Goal: Task Accomplishment & Management: Manage account settings

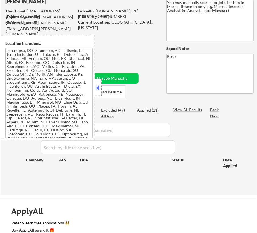
scroll to position [26, 0]
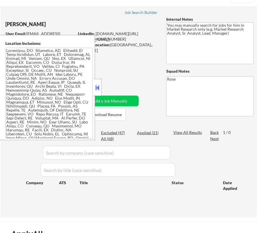
click at [97, 86] on button at bounding box center [97, 87] width 6 height 9
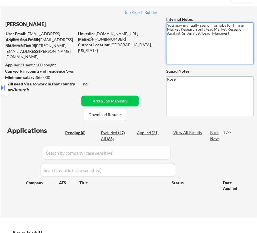
drag, startPoint x: 182, startPoint y: 32, endPoint x: 199, endPoint y: 35, distance: 17.9
click at [199, 35] on textarea "You may manually search for jobs for him in Market Research only (e.g. Market R…" at bounding box center [209, 43] width 87 height 42
drag, startPoint x: 201, startPoint y: 33, endPoint x: 226, endPoint y: 35, distance: 25.3
click at [226, 35] on textarea "You may manually search for jobs for him in Market Research only (e.g. Market R…" at bounding box center [209, 43] width 87 height 42
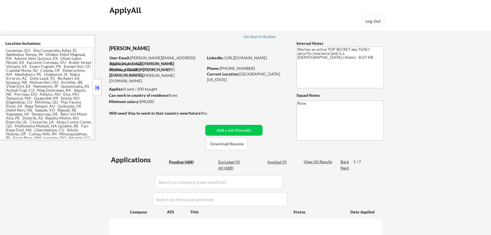
select select ""pending""
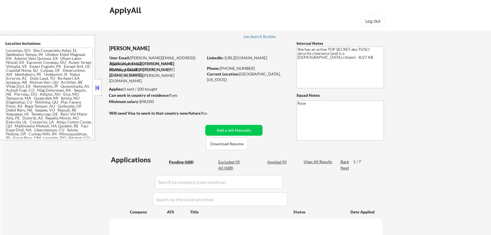
select select ""pending""
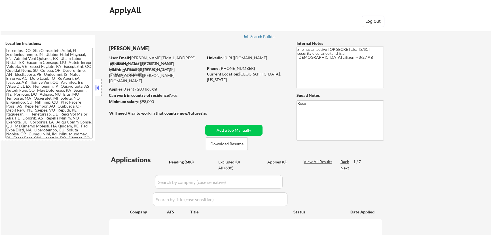
select select ""pending""
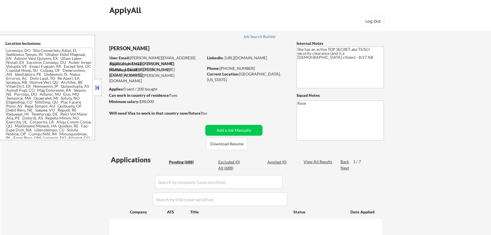
select select ""pending""
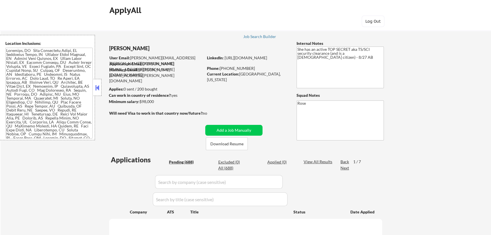
select select ""pending""
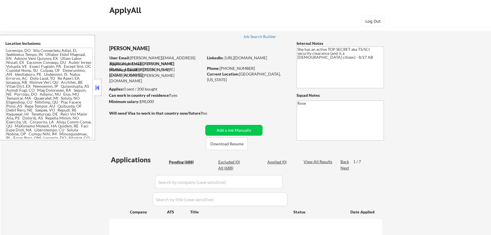
select select ""pending""
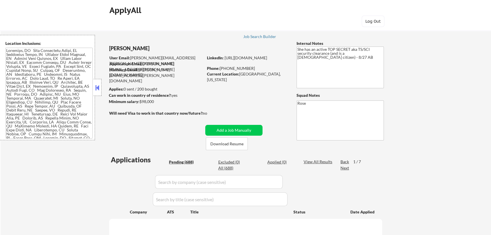
select select ""pending""
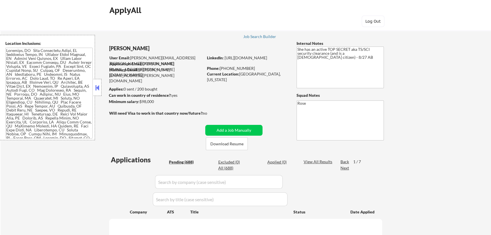
select select ""pending""
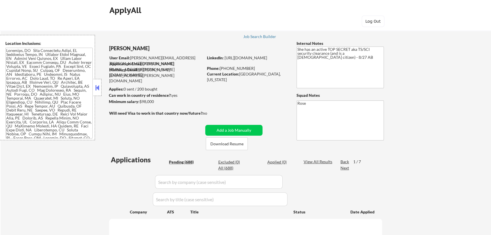
select select ""pending""
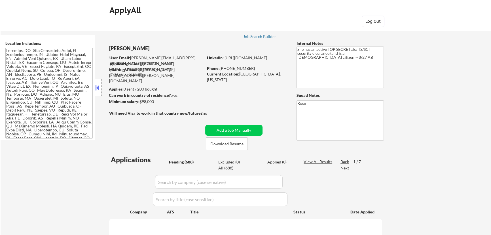
select select ""pending""
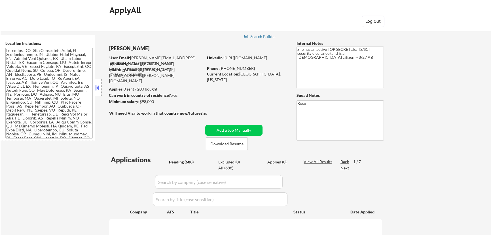
select select ""pending""
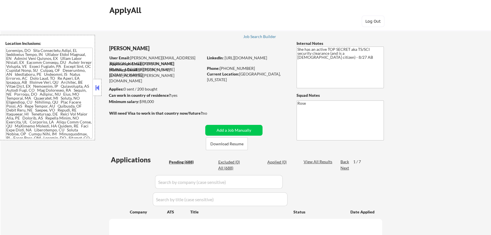
select select ""pending""
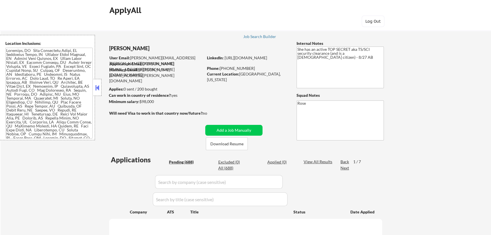
select select ""pending""
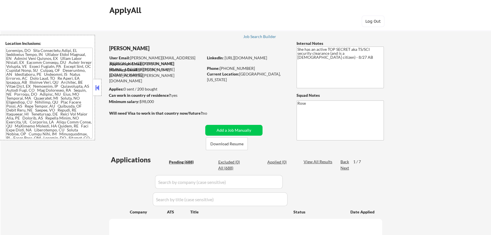
select select ""pending""
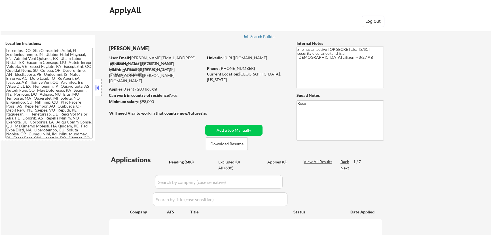
select select ""pending""
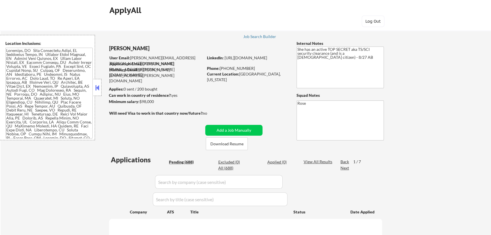
select select ""pending""
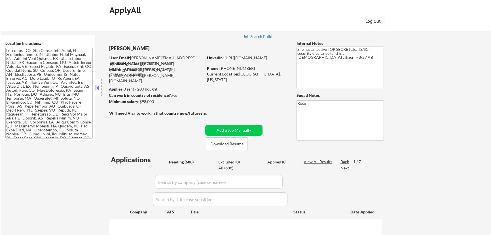
select select ""pending""
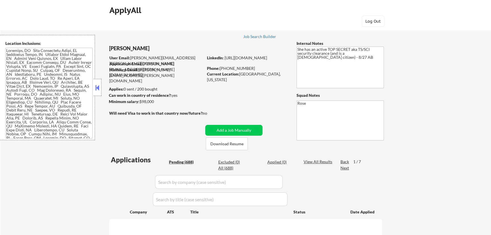
select select ""pending""
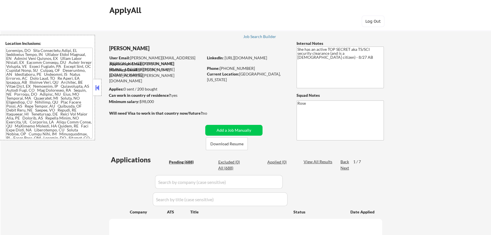
select select ""pending""
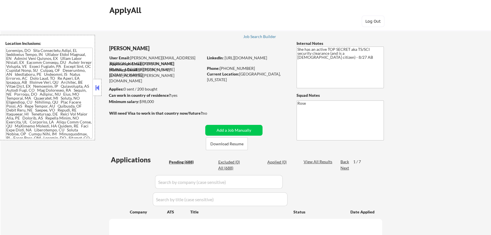
select select ""pending""
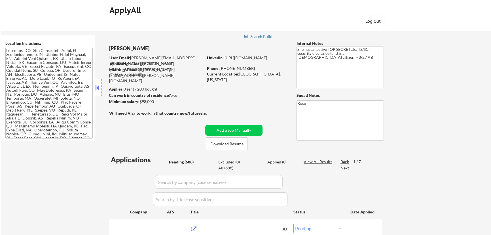
scroll to position [51, 0]
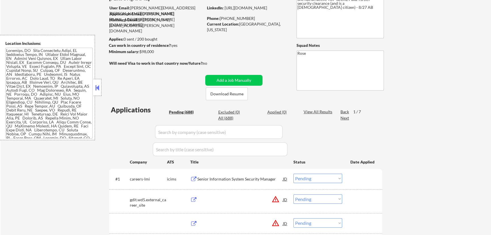
click at [99, 87] on button at bounding box center [97, 87] width 6 height 9
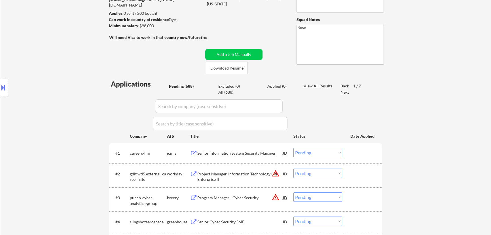
scroll to position [26, 0]
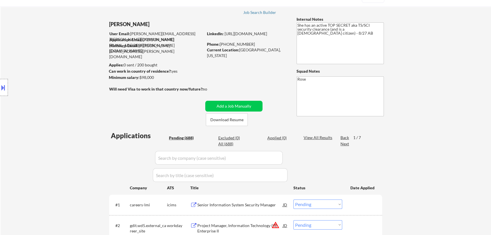
click at [4, 88] on button at bounding box center [3, 87] width 6 height 9
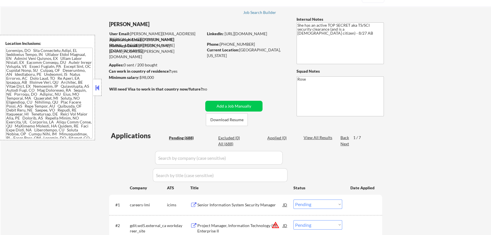
drag, startPoint x: 24, startPoint y: 79, endPoint x: 40, endPoint y: 89, distance: 18.8
click at [40, 89] on textarea at bounding box center [48, 93] width 87 height 91
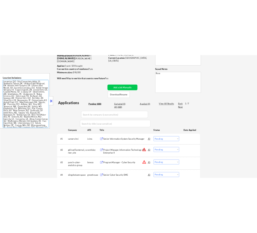
scroll to position [77, 0]
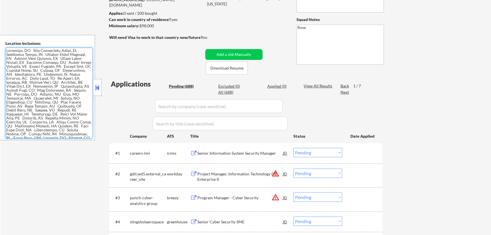
click at [234, 151] on div "Senior Information System Security Manager" at bounding box center [240, 153] width 86 height 6
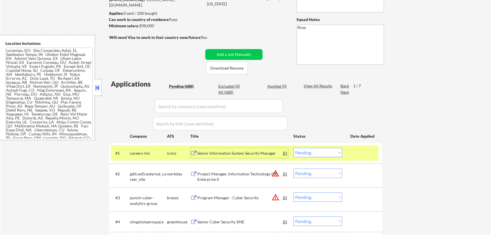
select select ""pending""
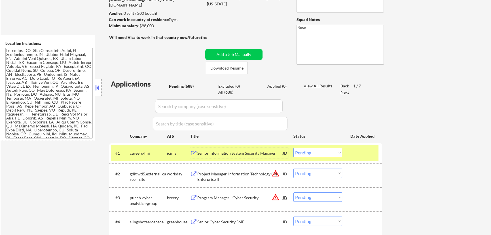
select select ""pending""
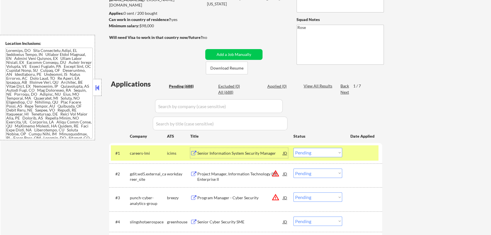
select select ""pending""
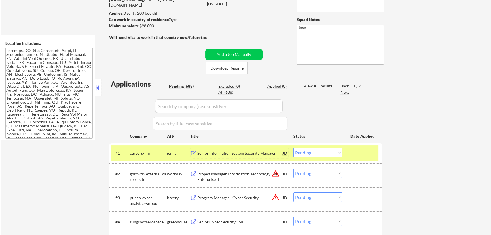
select select ""pending""
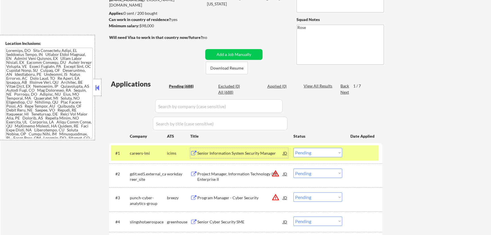
select select ""pending""
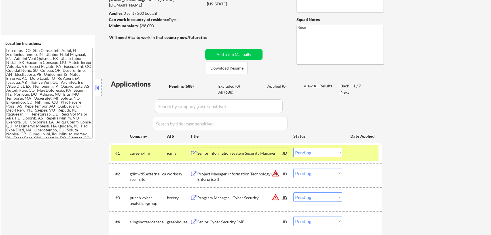
select select ""pending""
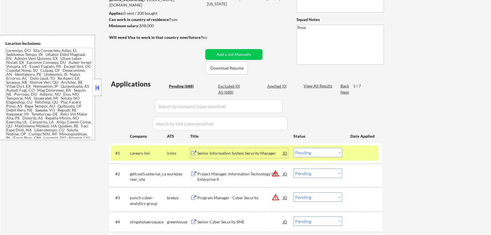
select select ""pending""
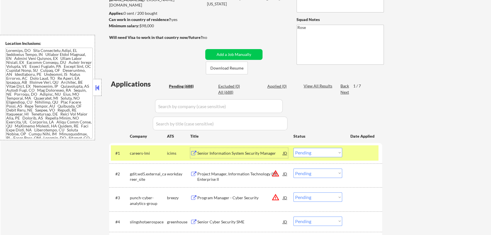
select select ""pending""
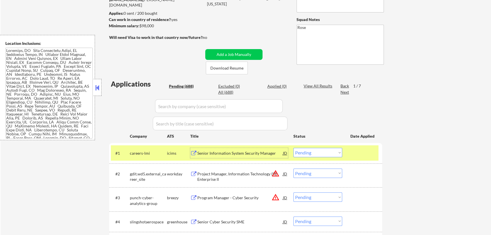
select select ""pending""
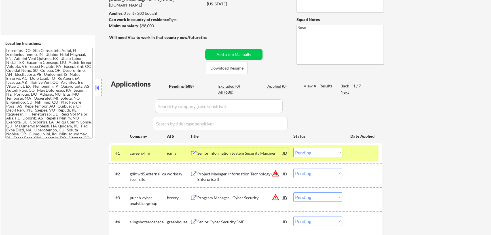
select select ""pending""
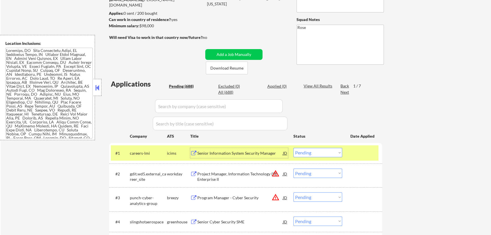
select select ""pending""
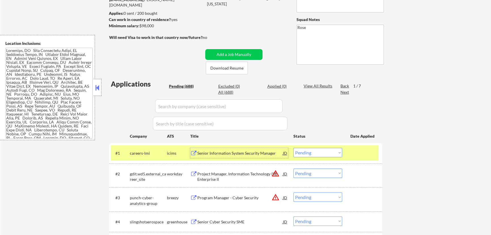
select select ""pending""
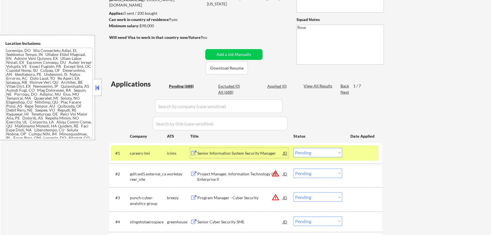
select select ""pending""
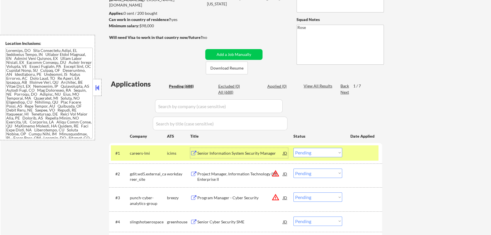
select select ""pending""
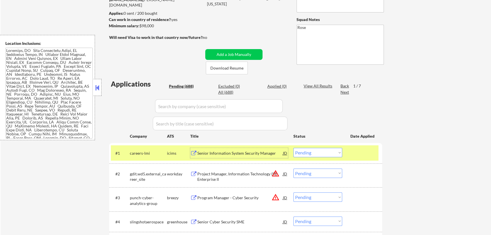
select select ""pending""
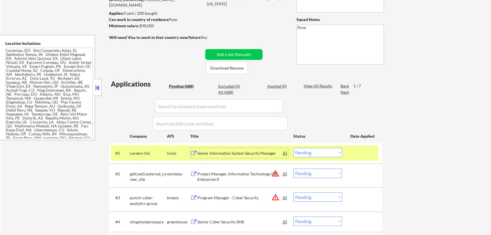
select select ""pending""
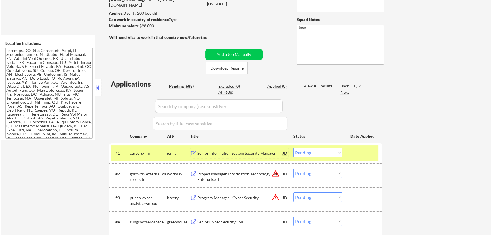
select select ""pending""
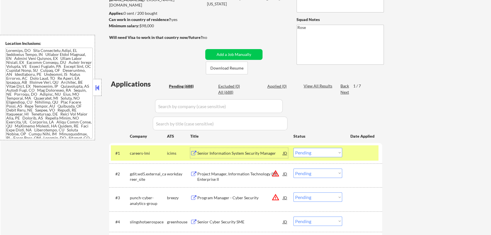
select select ""pending""
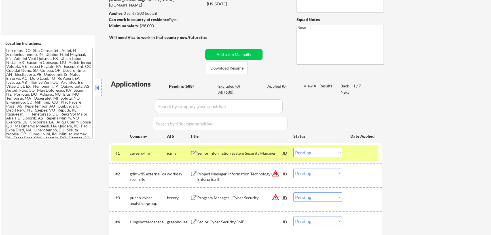
select select ""pending""
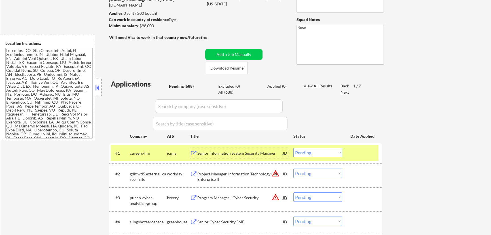
select select ""pending""
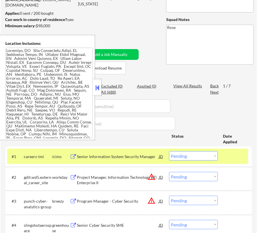
click at [204, 155] on select "Choose an option... Pending Applied Excluded (Questions) Excluded (Expired) Exc…" at bounding box center [193, 155] width 49 height 9
click at [169, 151] on select "Choose an option... Pending Applied Excluded (Questions) Excluded (Expired) Exc…" at bounding box center [193, 155] width 49 height 9
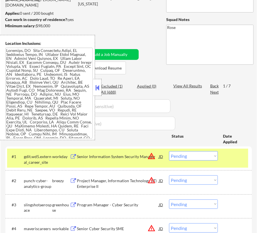
click at [97, 83] on div at bounding box center [98, 87] width 8 height 17
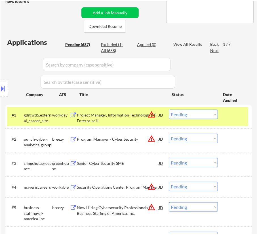
scroll to position [129, 0]
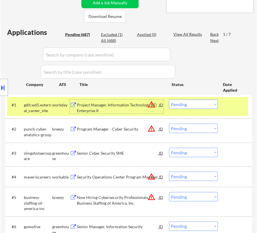
click at [128, 107] on div "Project Manager, Information Technology (IT) Enterprise II" at bounding box center [118, 107] width 82 height 11
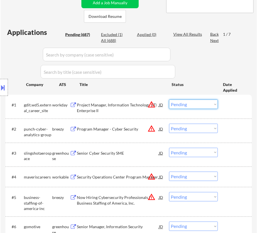
click at [188, 101] on select "Choose an option... Pending Applied Excluded (Questions) Excluded (Expired) Exc…" at bounding box center [193, 104] width 49 height 9
click at [169, 100] on select "Choose an option... Pending Applied Excluded (Questions) Excluded (Expired) Exc…" at bounding box center [193, 104] width 49 height 9
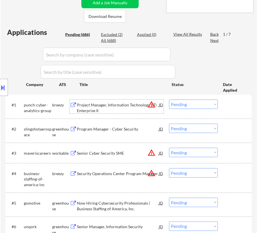
click at [136, 105] on div "Project Manager, Information Technology (IT) Enterprise II" at bounding box center [118, 107] width 82 height 11
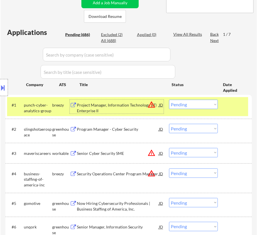
click at [1, 87] on button at bounding box center [3, 87] width 6 height 9
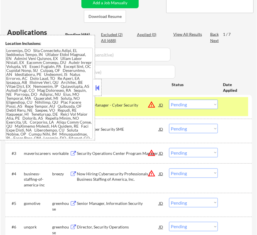
scroll to position [84, 0]
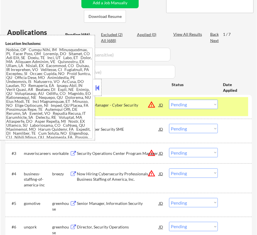
click at [98, 89] on button at bounding box center [97, 87] width 6 height 9
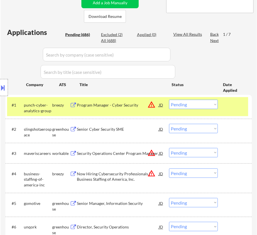
click at [195, 104] on select "Choose an option... Pending Applied Excluded (Questions) Excluded (Expired) Exc…" at bounding box center [193, 104] width 49 height 9
click at [169, 100] on select "Choose an option... Pending Applied Excluded (Questions) Excluded (Expired) Exc…" at bounding box center [193, 104] width 49 height 9
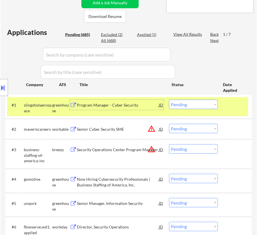
click at [142, 107] on div "Program Manager - Cyber Security" at bounding box center [118, 105] width 82 height 6
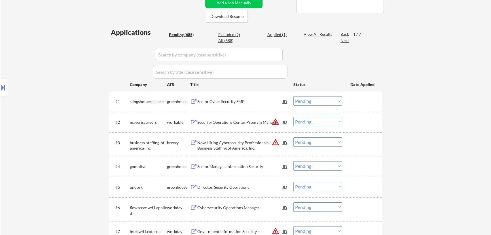
click at [331, 101] on select "Choose an option... Pending Applied Excluded (Questions) Excluded (Expired) Exc…" at bounding box center [318, 100] width 49 height 9
click at [294, 96] on select "Choose an option... Pending Applied Excluded (Questions) Excluded (Expired) Exc…" at bounding box center [318, 100] width 49 height 9
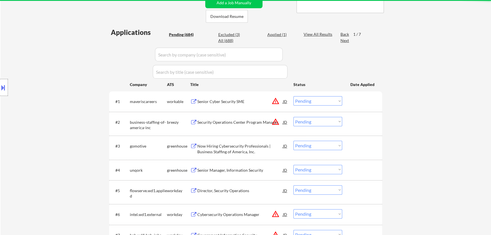
click at [249, 102] on div "Senior Cyber Security SME" at bounding box center [240, 102] width 86 height 6
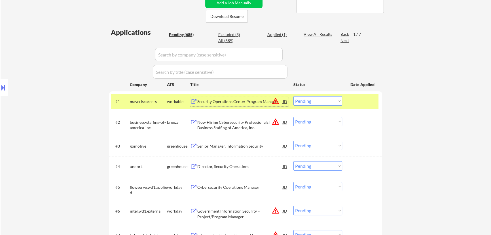
click at [325, 101] on select "Choose an option... Pending Applied Excluded (Questions) Excluded (Expired) Exc…" at bounding box center [318, 100] width 49 height 9
click at [294, 96] on select "Choose an option... Pending Applied Excluded (Questions) Excluded (Expired) Exc…" at bounding box center [318, 100] width 49 height 9
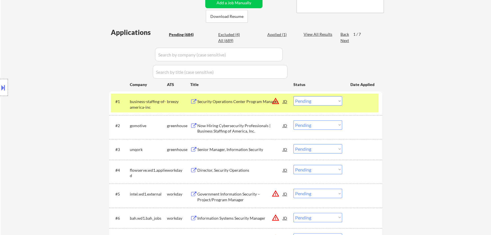
click at [265, 108] on div "#1 business-staffing-of-america-inc breezy Security Operations Center Program M…" at bounding box center [245, 103] width 268 height 19
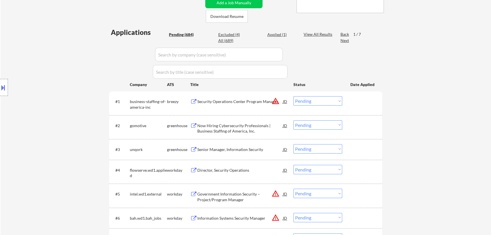
click at [266, 104] on div "Security Operations Center Program Manager" at bounding box center [240, 102] width 86 height 6
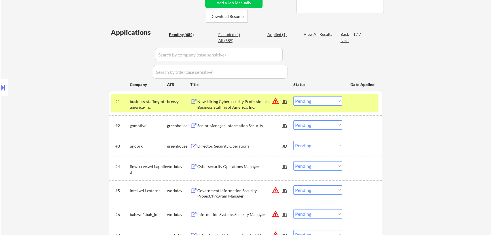
drag, startPoint x: 337, startPoint y: 99, endPoint x: 339, endPoint y: 103, distance: 3.7
click at [337, 99] on select "Choose an option... Pending Applied Excluded (Questions) Excluded (Expired) Exc…" at bounding box center [318, 100] width 49 height 9
click at [294, 96] on select "Choose an option... Pending Applied Excluded (Questions) Excluded (Expired) Exc…" at bounding box center [318, 100] width 49 height 9
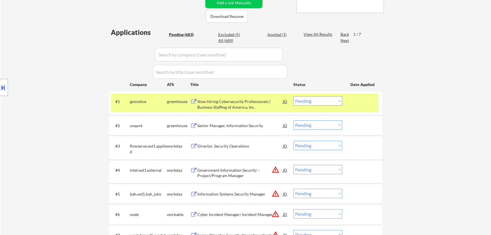
click at [242, 106] on div "Now Hiring Cybersecurity Professionals | Business Staffing of America, Inc." at bounding box center [240, 104] width 86 height 11
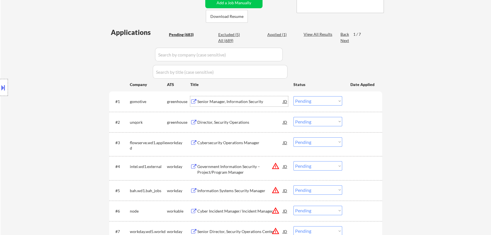
click at [325, 100] on select "Choose an option... Pending Applied Excluded (Questions) Excluded (Expired) Exc…" at bounding box center [318, 100] width 49 height 9
click at [294, 96] on select "Choose an option... Pending Applied Excluded (Questions) Excluded (Expired) Exc…" at bounding box center [318, 100] width 49 height 9
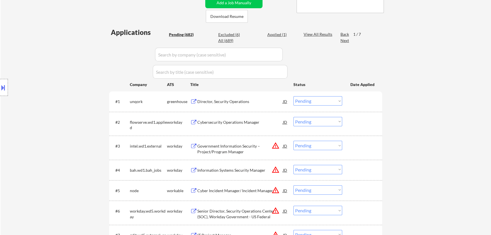
click at [248, 100] on div "Director, Security Operations" at bounding box center [240, 102] width 86 height 6
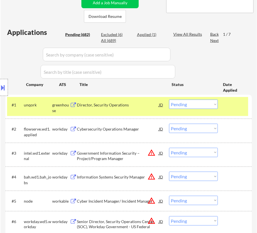
click at [181, 102] on select "Choose an option... Pending Applied Excluded (Questions) Excluded (Expired) Exc…" at bounding box center [193, 104] width 49 height 9
click at [169, 100] on select "Choose an option... Pending Applied Excluded (Questions) Excluded (Expired) Exc…" at bounding box center [193, 104] width 49 height 9
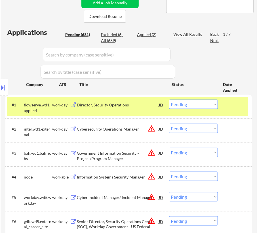
click at [116, 104] on div "Director, Security Operations" at bounding box center [118, 105] width 82 height 6
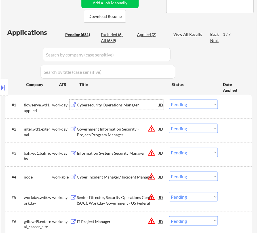
click at [6, 85] on button at bounding box center [3, 87] width 6 height 9
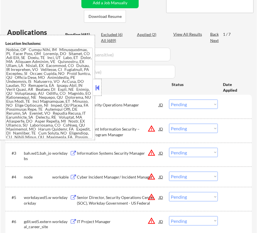
click at [96, 86] on button at bounding box center [97, 87] width 6 height 9
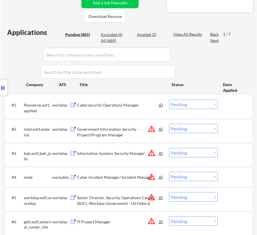
click at [193, 105] on select "Choose an option... Pending Applied Excluded (Questions) Excluded (Expired) Exc…" at bounding box center [193, 104] width 49 height 9
click at [169, 100] on select "Choose an option... Pending Applied Excluded (Questions) Excluded (Expired) Exc…" at bounding box center [193, 104] width 49 height 9
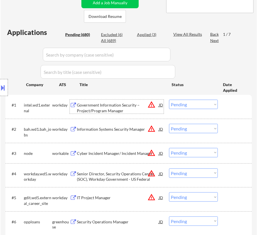
click at [136, 106] on div "Government Information Security – Project/Program Manager" at bounding box center [118, 107] width 82 height 11
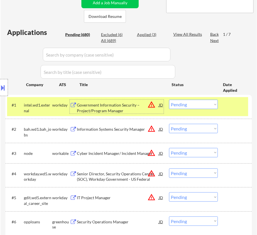
click at [185, 104] on select "Choose an option... Pending Applied Excluded (Questions) Excluded (Expired) Exc…" at bounding box center [193, 104] width 49 height 9
click at [169, 100] on select "Choose an option... Pending Applied Excluded (Questions) Excluded (Expired) Exc…" at bounding box center [193, 104] width 49 height 9
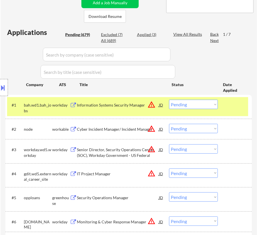
click at [134, 104] on div "Information Systems Security Manager" at bounding box center [118, 105] width 82 height 6
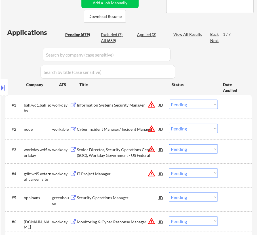
click at [5, 88] on button at bounding box center [3, 87] width 6 height 9
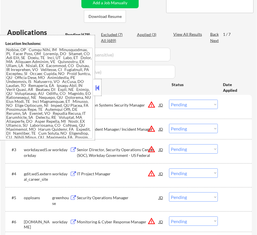
drag, startPoint x: 97, startPoint y: 89, endPoint x: 95, endPoint y: 80, distance: 8.9
click at [97, 88] on button at bounding box center [97, 87] width 6 height 9
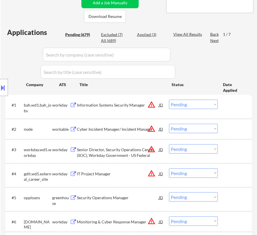
click at [199, 102] on select "Choose an option... Pending Applied Excluded (Questions) Excluded (Expired) Exc…" at bounding box center [193, 104] width 49 height 9
click at [169, 100] on select "Choose an option... Pending Applied Excluded (Questions) Excluded (Expired) Exc…" at bounding box center [193, 104] width 49 height 9
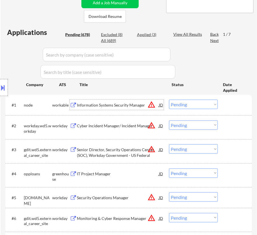
click at [127, 108] on div "Information Systems Security Manager" at bounding box center [118, 105] width 82 height 10
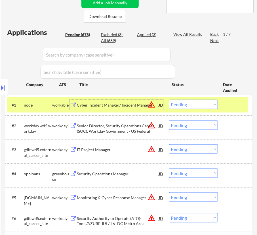
click at [188, 103] on select "Choose an option... Pending Applied Excluded (Questions) Excluded (Expired) Exc…" at bounding box center [193, 104] width 49 height 9
click at [169, 100] on select "Choose an option... Pending Applied Excluded (Questions) Excluded (Expired) Exc…" at bounding box center [193, 104] width 49 height 9
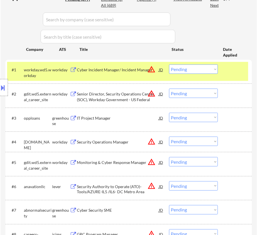
scroll to position [180, 0]
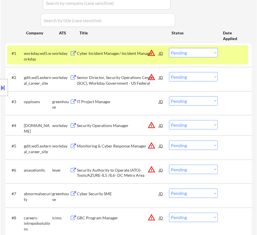
click at [133, 99] on div "IT Project Manager" at bounding box center [118, 102] width 82 height 6
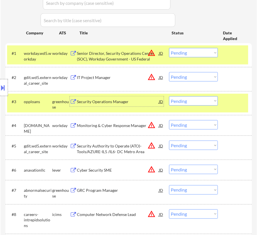
click at [196, 100] on select "Choose an option... Pending Applied Excluded (Questions) Excluded (Expired) Exc…" at bounding box center [193, 100] width 49 height 9
click at [169, 96] on select "Choose an option... Pending Applied Excluded (Questions) Excluded (Expired) Exc…" at bounding box center [193, 100] width 49 height 9
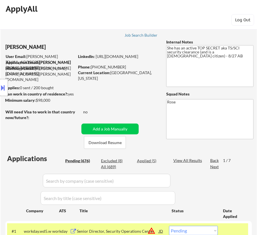
scroll to position [0, 0]
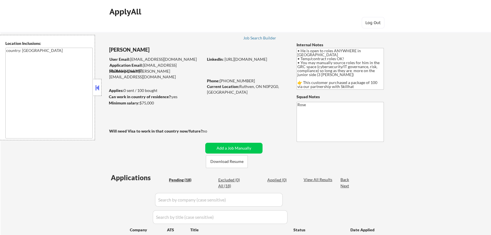
select select ""pending""
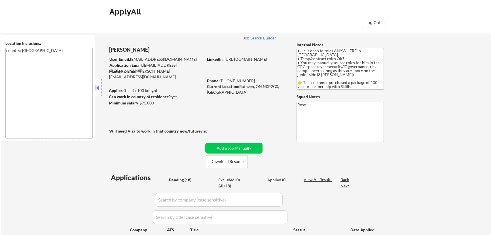
select select ""pending""
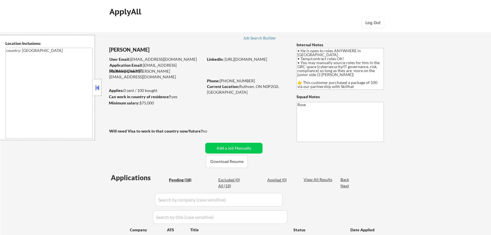
select select ""pending""
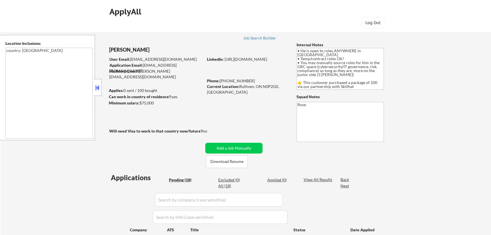
select select ""pending""
drag, startPoint x: 150, startPoint y: 50, endPoint x: 110, endPoint y: 46, distance: 40.3
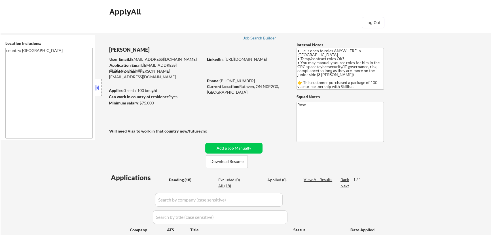
copy div "Ralph ObiriDanso"
click at [97, 88] on button at bounding box center [97, 87] width 6 height 9
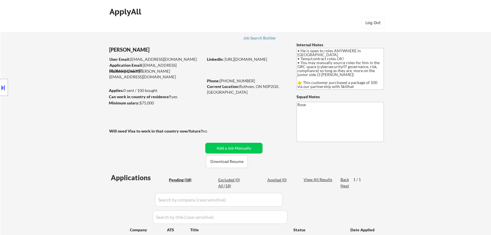
click at [4, 87] on button at bounding box center [3, 87] width 6 height 9
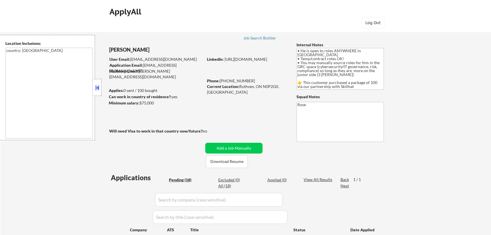
drag, startPoint x: 232, startPoint y: 62, endPoint x: 224, endPoint y: 61, distance: 7.9
drag, startPoint x: 224, startPoint y: 61, endPoint x: 249, endPoint y: 47, distance: 29.0
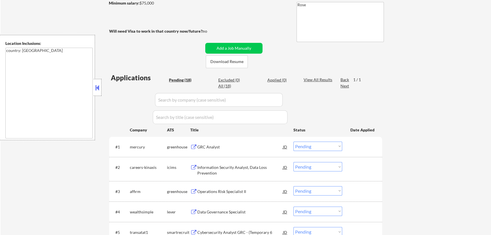
scroll to position [103, 0]
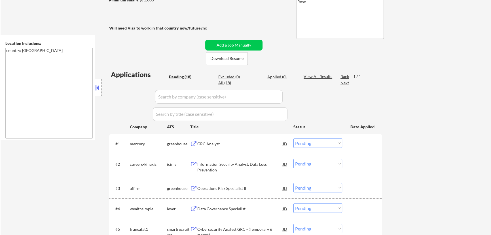
click at [97, 86] on button at bounding box center [97, 87] width 6 height 9
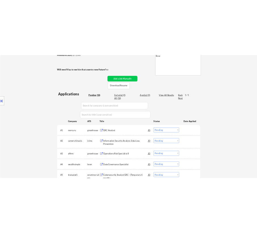
scroll to position [129, 0]
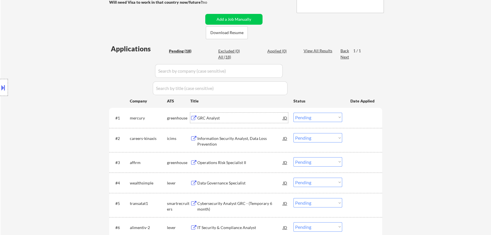
click at [247, 120] on div "GRC Analyst" at bounding box center [240, 118] width 86 height 6
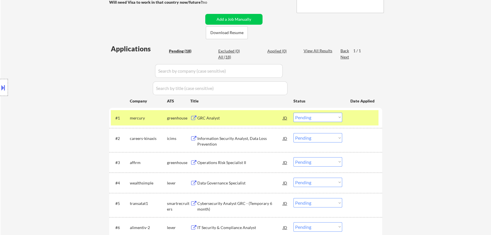
select select ""pending""
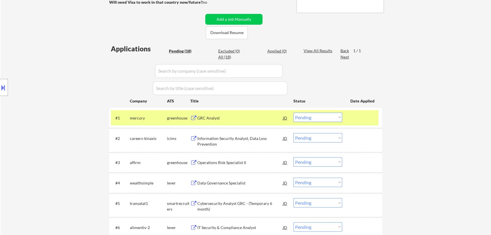
select select ""pending""
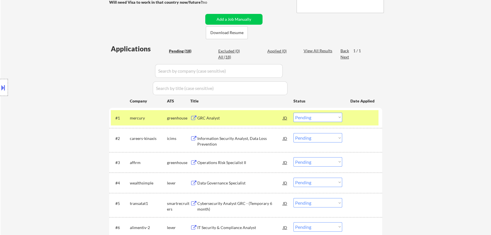
select select ""pending""
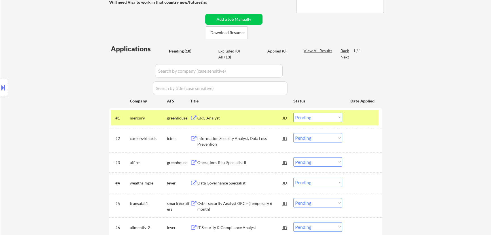
select select ""pending""
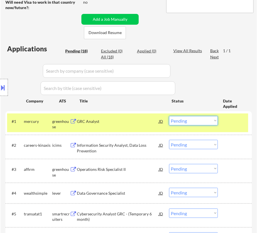
drag, startPoint x: 186, startPoint y: 119, endPoint x: 187, endPoint y: 125, distance: 5.8
click at [186, 119] on select "Choose an option... Pending Applied Excluded (Questions) Excluded (Expired) Exc…" at bounding box center [193, 120] width 49 height 9
click at [169, 116] on select "Choose an option... Pending Applied Excluded (Questions) Excluded (Expired) Exc…" at bounding box center [193, 120] width 49 height 9
select select ""pending""
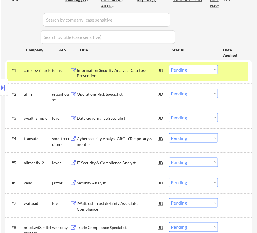
scroll to position [180, 0]
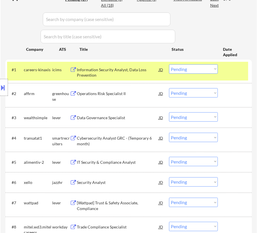
click at [117, 96] on div "Operations Risk Specialist II" at bounding box center [118, 94] width 82 height 6
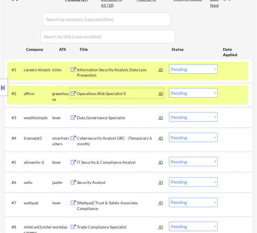
click at [205, 93] on select "Choose an option... Pending Applied Excluded (Questions) Excluded (Expired) Exc…" at bounding box center [193, 92] width 49 height 9
click at [169, 88] on select "Choose an option... Pending Applied Excluded (Questions) Excluded (Expired) Exc…" at bounding box center [193, 92] width 49 height 9
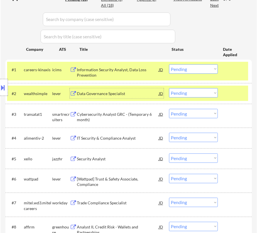
click at [148, 96] on div "Data Governance Specialist" at bounding box center [118, 94] width 82 height 6
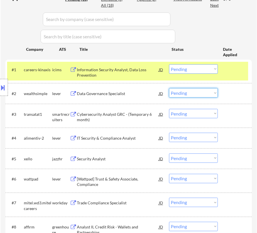
click at [182, 92] on select "Choose an option... Pending Applied Excluded (Questions) Excluded (Expired) Exc…" at bounding box center [193, 92] width 49 height 9
click at [169, 88] on select "Choose an option... Pending Applied Excluded (Questions) Excluded (Expired) Exc…" at bounding box center [193, 92] width 49 height 9
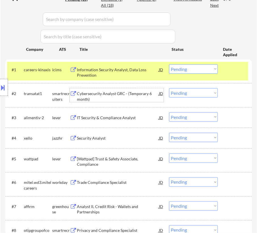
click at [137, 94] on div "Cybersecurity Analyst GRC - (Temporary 6 month)" at bounding box center [118, 96] width 82 height 11
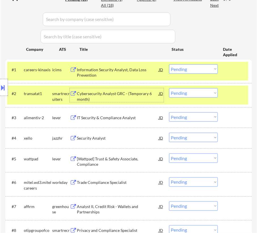
click at [187, 94] on select "Choose an option... Pending Applied Excluded (Questions) Excluded (Expired) Exc…" at bounding box center [193, 92] width 49 height 9
click at [169, 88] on select "Choose an option... Pending Applied Excluded (Questions) Excluded (Expired) Exc…" at bounding box center [193, 92] width 49 height 9
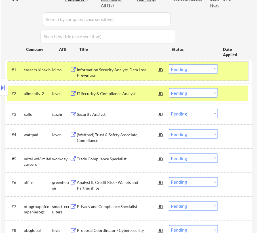
click at [230, 68] on div at bounding box center [235, 69] width 19 height 10
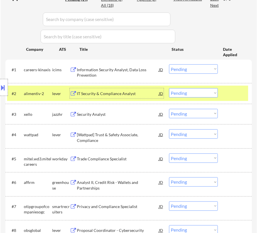
click at [116, 93] on div "IT Security & Compliance Analyst" at bounding box center [118, 94] width 82 height 6
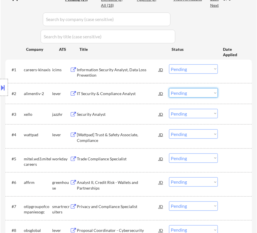
click at [182, 94] on select "Choose an option... Pending Applied Excluded (Questions) Excluded (Expired) Exc…" at bounding box center [193, 92] width 49 height 9
click at [169, 88] on select "Choose an option... Pending Applied Excluded (Questions) Excluded (Expired) Exc…" at bounding box center [193, 92] width 49 height 9
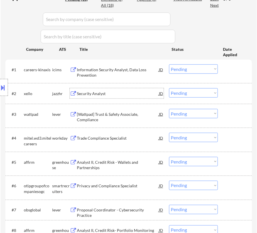
click at [136, 94] on div "Security Analyst" at bounding box center [118, 94] width 82 height 6
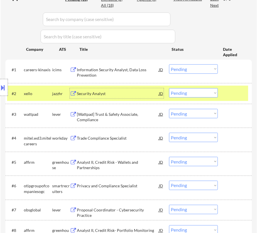
click at [187, 94] on select "Choose an option... Pending Applied Excluded (Questions) Excluded (Expired) Exc…" at bounding box center [193, 92] width 49 height 9
click at [169, 88] on select "Choose an option... Pending Applied Excluded (Questions) Excluded (Expired) Exc…" at bounding box center [193, 92] width 49 height 9
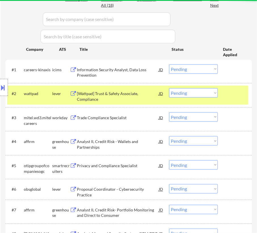
click at [130, 97] on div "[Wattpad] Trust & Safety Associate, Compliance" at bounding box center [118, 96] width 82 height 11
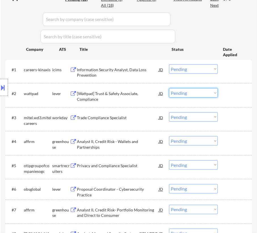
click at [199, 93] on select "Choose an option... Pending Applied Excluded (Questions) Excluded (Expired) Exc…" at bounding box center [193, 92] width 49 height 9
click at [169, 88] on select "Choose an option... Pending Applied Excluded (Questions) Excluded (Expired) Exc…" at bounding box center [193, 92] width 49 height 9
select select ""pending""
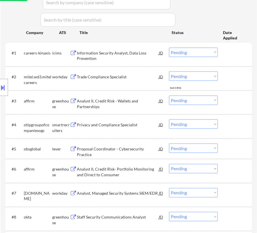
scroll to position [206, 0]
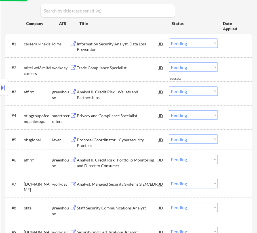
click at [115, 93] on div "Analyst II, Credit Risk - Wallets and Partnerships" at bounding box center [118, 94] width 82 height 11
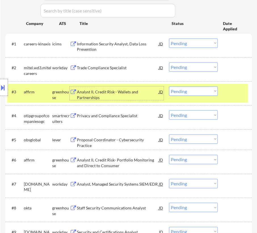
click at [177, 92] on select "Choose an option... Pending Applied Excluded (Questions) Excluded (Expired) Exc…" at bounding box center [193, 91] width 49 height 9
click at [169, 87] on select "Choose an option... Pending Applied Excluded (Questions) Excluded (Expired) Exc…" at bounding box center [193, 91] width 49 height 9
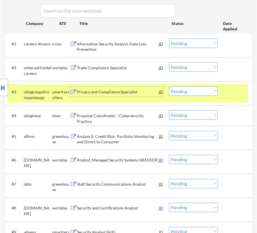
click at [120, 93] on div "Privacy and Compliance Specialist" at bounding box center [118, 92] width 82 height 6
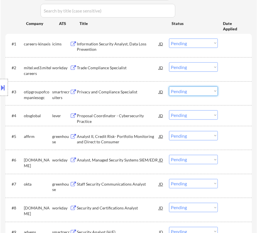
drag, startPoint x: 183, startPoint y: 91, endPoint x: 183, endPoint y: 94, distance: 3.1
click at [183, 91] on select "Choose an option... Pending Applied Excluded (Questions) Excluded (Expired) Exc…" at bounding box center [193, 91] width 49 height 9
click at [169, 87] on select "Choose an option... Pending Applied Excluded (Questions) Excluded (Expired) Exc…" at bounding box center [193, 91] width 49 height 9
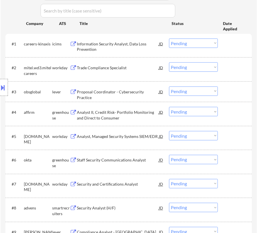
click at [132, 83] on div "#3 obsglobal lever Proposal Coordinator - Cybersecurity Practice JD Choose an o…" at bounding box center [128, 91] width 247 height 20
click at [132, 87] on div "Proposal Coordinator - Cybersecurity Practice" at bounding box center [118, 92] width 82 height 10
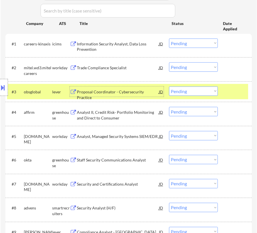
click at [199, 91] on select "Choose an option... Pending Applied Excluded (Questions) Excluded (Expired) Exc…" at bounding box center [193, 91] width 49 height 9
click at [169, 87] on select "Choose an option... Pending Applied Excluded (Questions) Excluded (Expired) Exc…" at bounding box center [193, 91] width 49 height 9
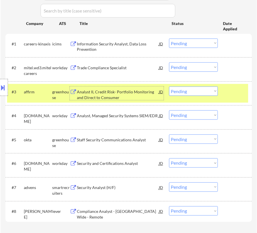
click at [136, 96] on div "Analyst II, Credit Risk- Portfolio Monitoring and Direct to Consumer" at bounding box center [118, 94] width 82 height 11
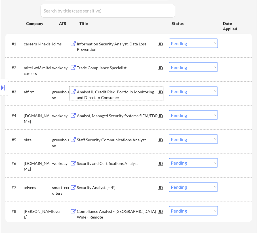
click at [186, 93] on select "Choose an option... Pending Applied Excluded (Questions) Excluded (Expired) Exc…" at bounding box center [193, 91] width 49 height 9
click at [169, 87] on select "Choose an option... Pending Applied Excluded (Questions) Excluded (Expired) Exc…" at bounding box center [193, 91] width 49 height 9
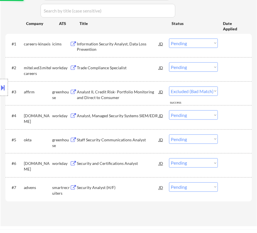
select select ""pending""
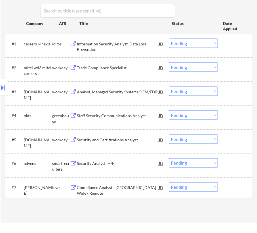
click at [114, 117] on div "Staff Security Communications Analyst" at bounding box center [118, 116] width 82 height 6
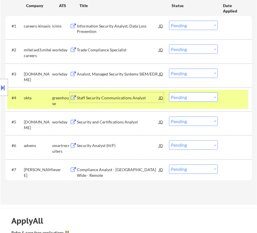
scroll to position [232, 0]
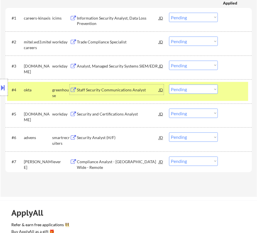
click at [127, 139] on div "Security Analyst (H/F)" at bounding box center [118, 138] width 82 height 6
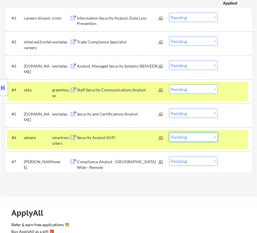
click at [191, 139] on select "Choose an option... Pending Applied Excluded (Questions) Excluded (Expired) Exc…" at bounding box center [193, 136] width 49 height 9
click at [169, 132] on select "Choose an option... Pending Applied Excluded (Questions) Excluded (Expired) Exc…" at bounding box center [193, 136] width 49 height 9
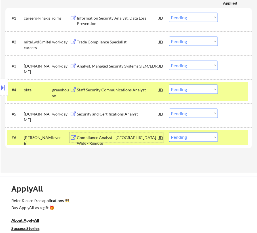
click at [120, 138] on div "Compliance Analyst - Canada Wide - Remote" at bounding box center [118, 140] width 82 height 11
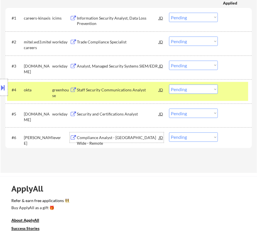
click at [179, 90] on select "Choose an option... Pending Applied Excluded (Questions) Excluded (Expired) Exc…" at bounding box center [193, 89] width 49 height 9
click at [84, 150] on div "Applications Pending (6) Excluded (8) Applied (4) All (18) View All Results Bac…" at bounding box center [128, 52] width 247 height 222
click at [179, 138] on select "Choose an option... Pending Applied Excluded (Questions) Excluded (Expired) Exc…" at bounding box center [193, 136] width 49 height 9
select select ""applied""
click at [169, 132] on select "Choose an option... Pending Applied Excluded (Questions) Excluded (Expired) Exc…" at bounding box center [193, 136] width 49 height 9
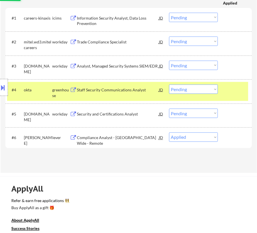
click at [240, 92] on div at bounding box center [235, 90] width 19 height 10
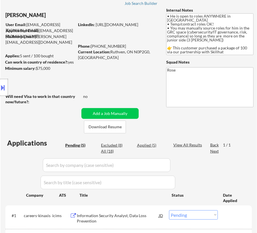
scroll to position [26, 0]
